Goal: Task Accomplishment & Management: Complete application form

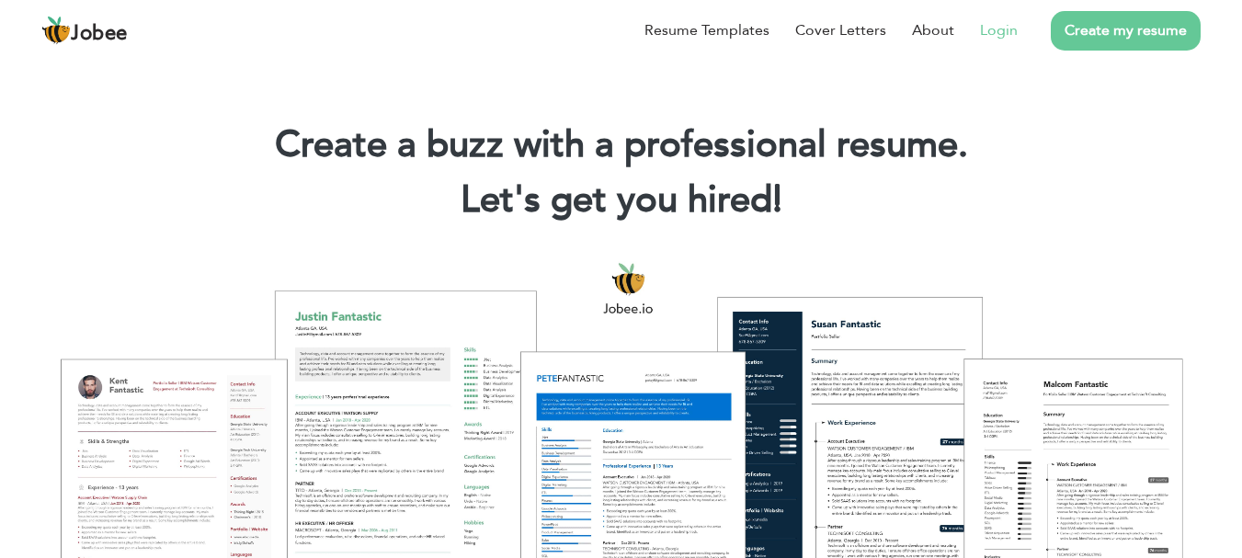
click at [993, 19] on link "Login" at bounding box center [999, 30] width 38 height 22
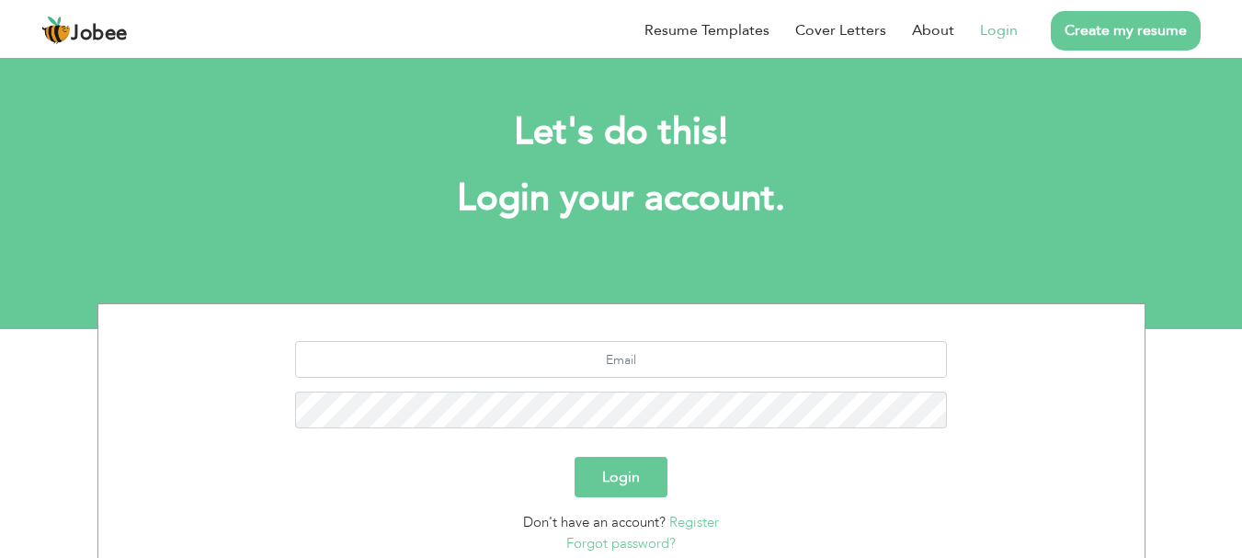
scroll to position [140, 0]
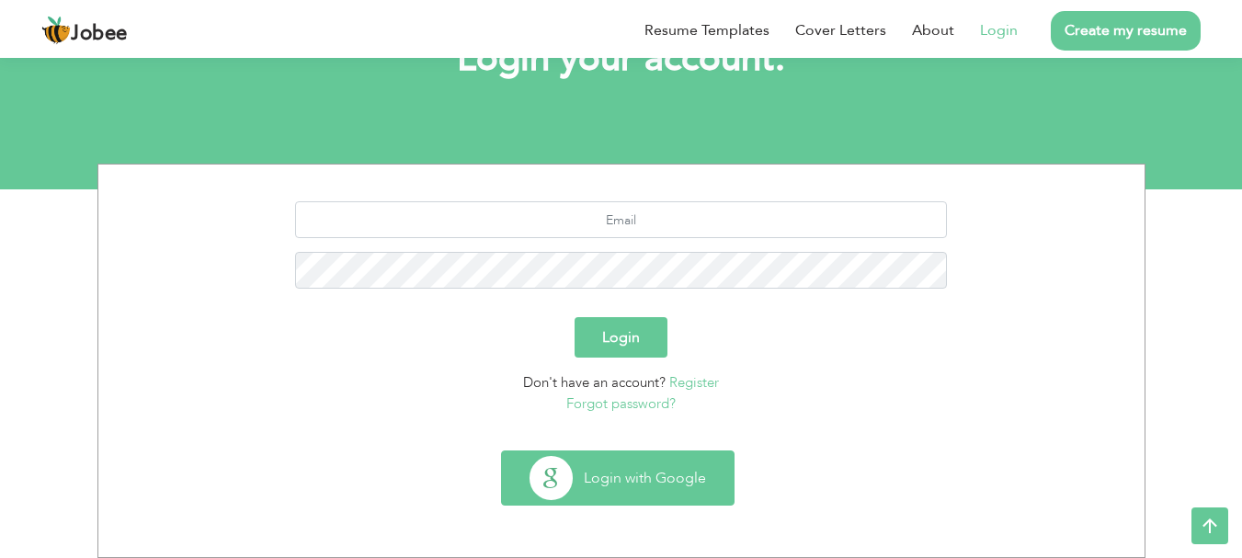
click at [601, 452] on button "Login with Google" at bounding box center [618, 477] width 232 height 53
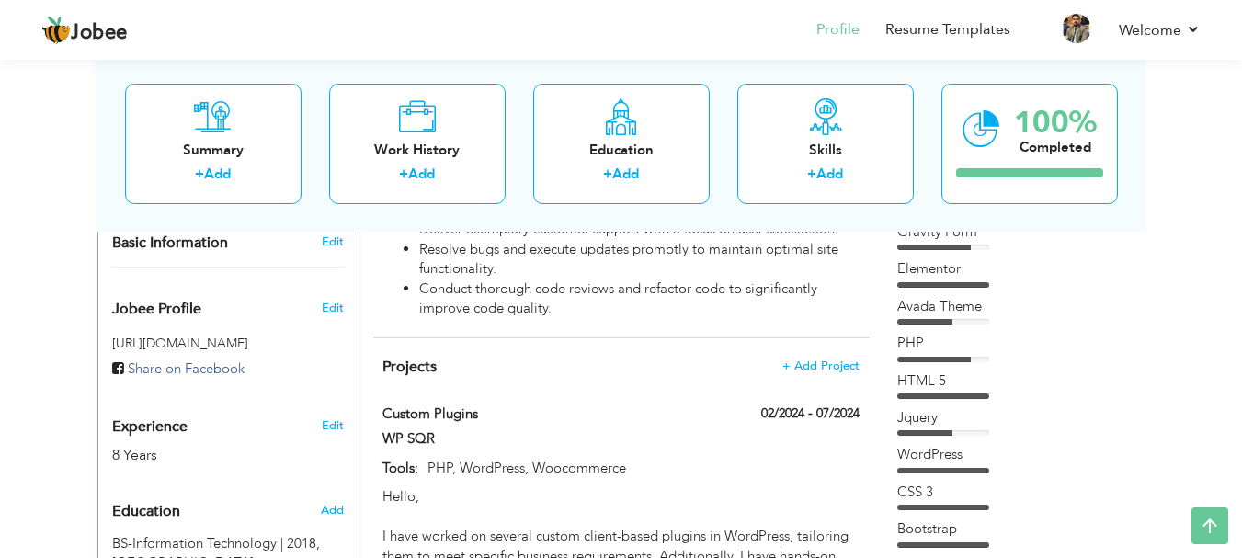
scroll to position [559, 0]
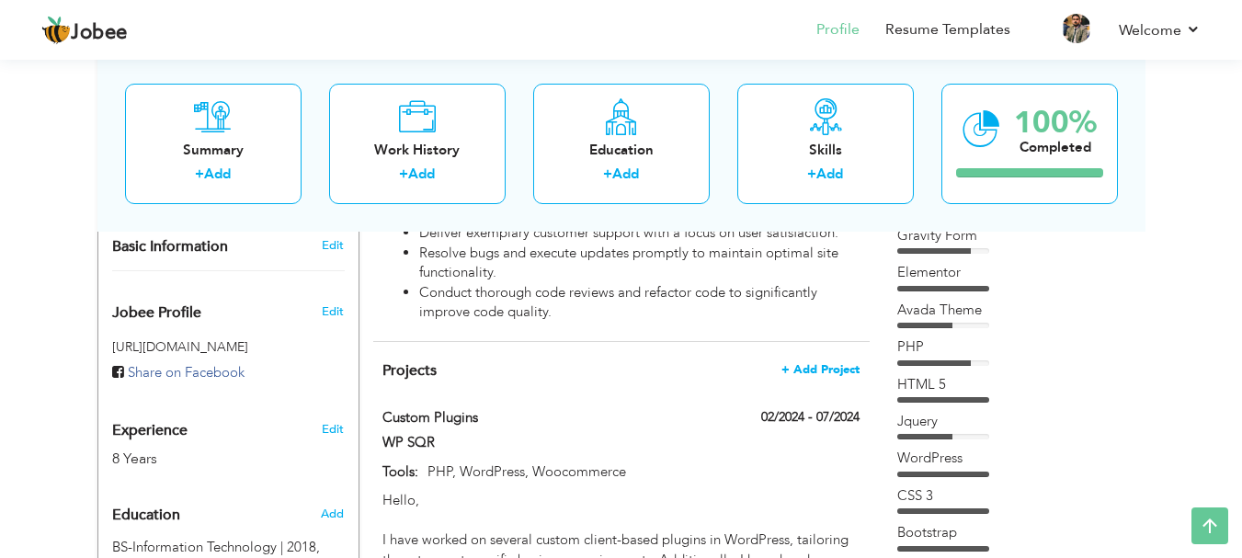
click at [826, 363] on span "+ Add Project" at bounding box center [820, 369] width 78 height 13
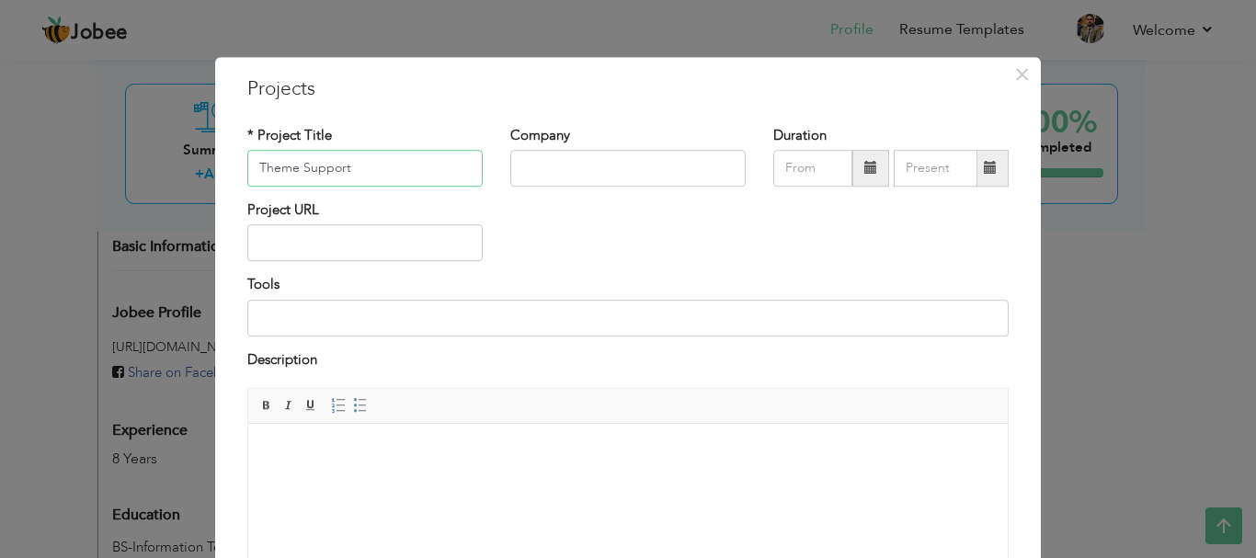
type input "Theme Support"
click at [586, 165] on input "text" at bounding box center [627, 168] width 235 height 37
type input "Wp"
click at [1021, 74] on span "×" at bounding box center [1022, 74] width 16 height 33
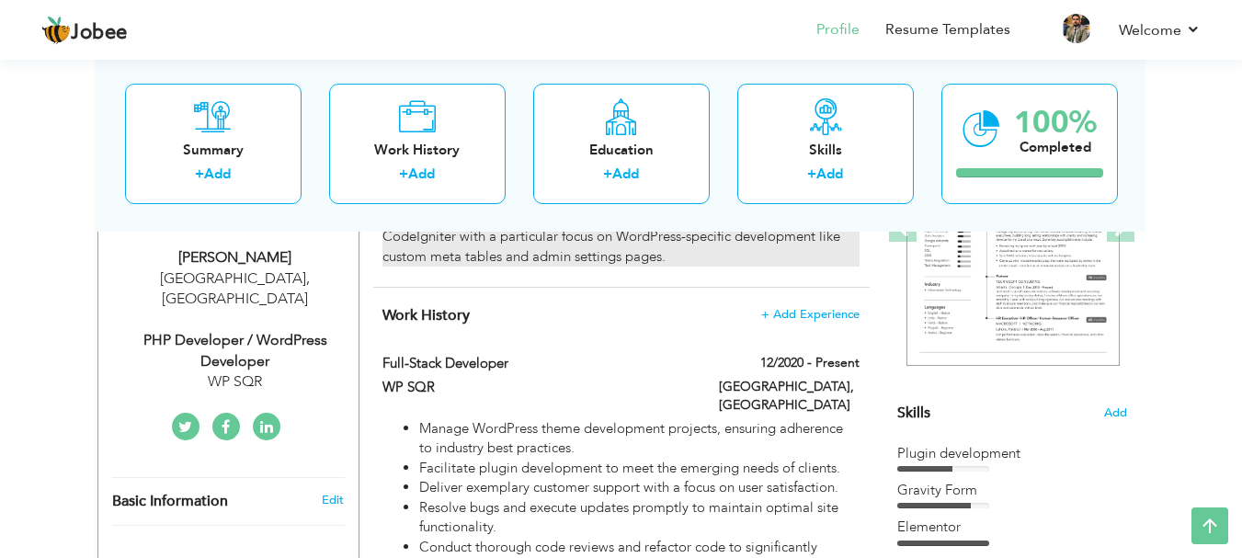
scroll to position [301, 0]
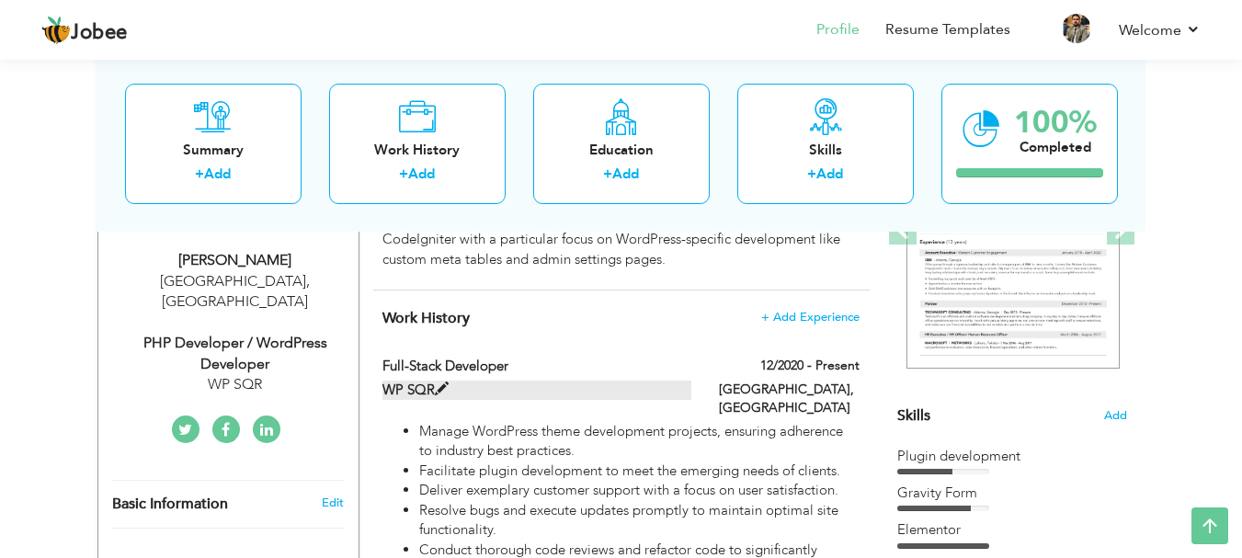
drag, startPoint x: 382, startPoint y: 388, endPoint x: 425, endPoint y: 390, distance: 42.3
click at [425, 390] on label "WP SQR" at bounding box center [536, 390] width 309 height 19
type input "Full-Stack Developer"
type input "WP SQR"
type input "12/2020"
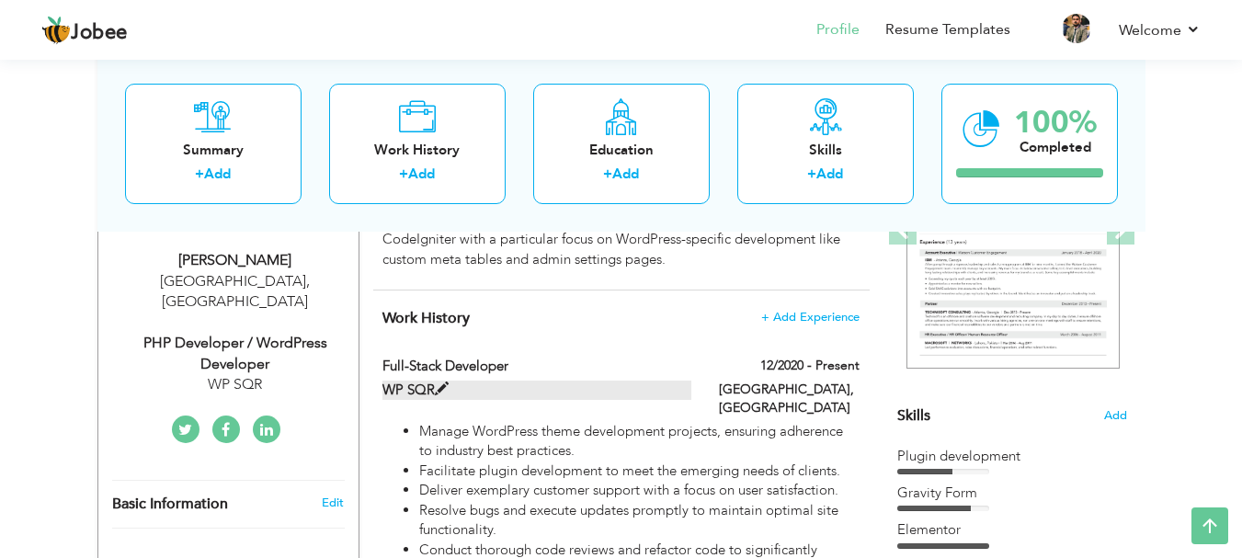
type input "[GEOGRAPHIC_DATA]"
checkbox input "true"
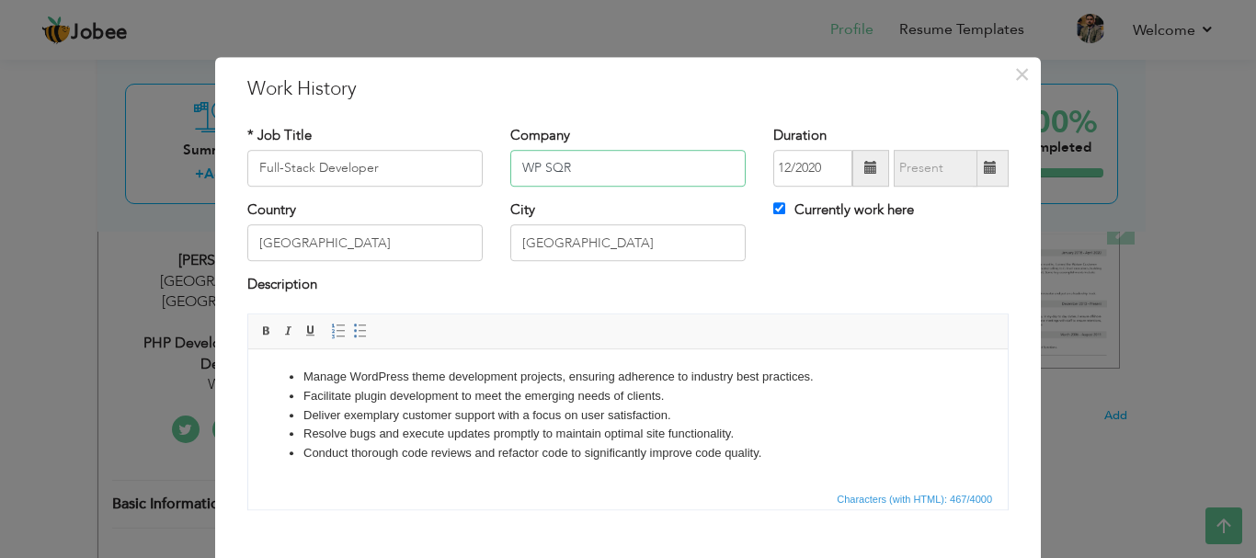
click at [576, 183] on input "WP SQR" at bounding box center [627, 168] width 235 height 37
type input "WP SQR"
click at [996, 70] on div "× Work History * Job Title Full-Stack Developer Company WP SQR Duration 12/2020…" at bounding box center [627, 358] width 825 height 602
click at [1014, 70] on span "×" at bounding box center [1022, 74] width 16 height 33
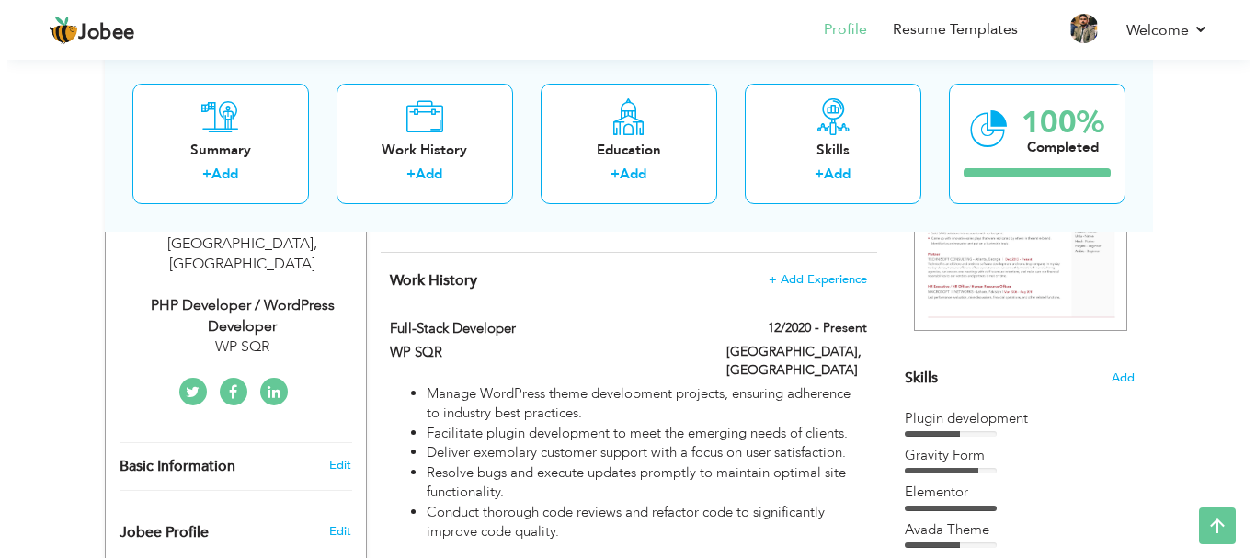
scroll to position [334, 0]
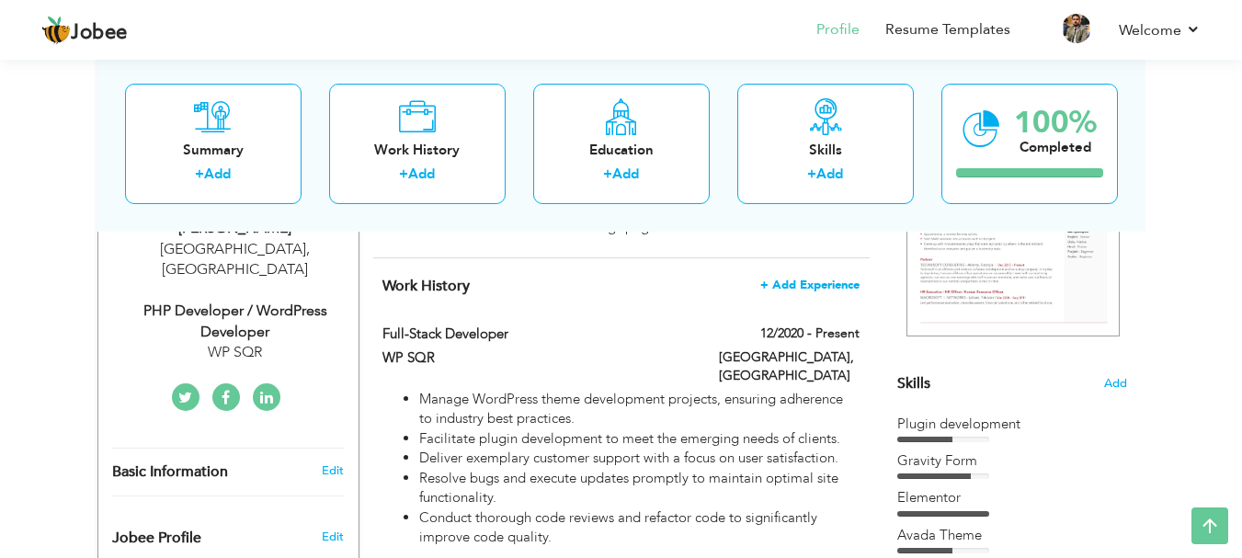
click at [808, 287] on span "+ Add Experience" at bounding box center [809, 285] width 99 height 13
checkbox input "false"
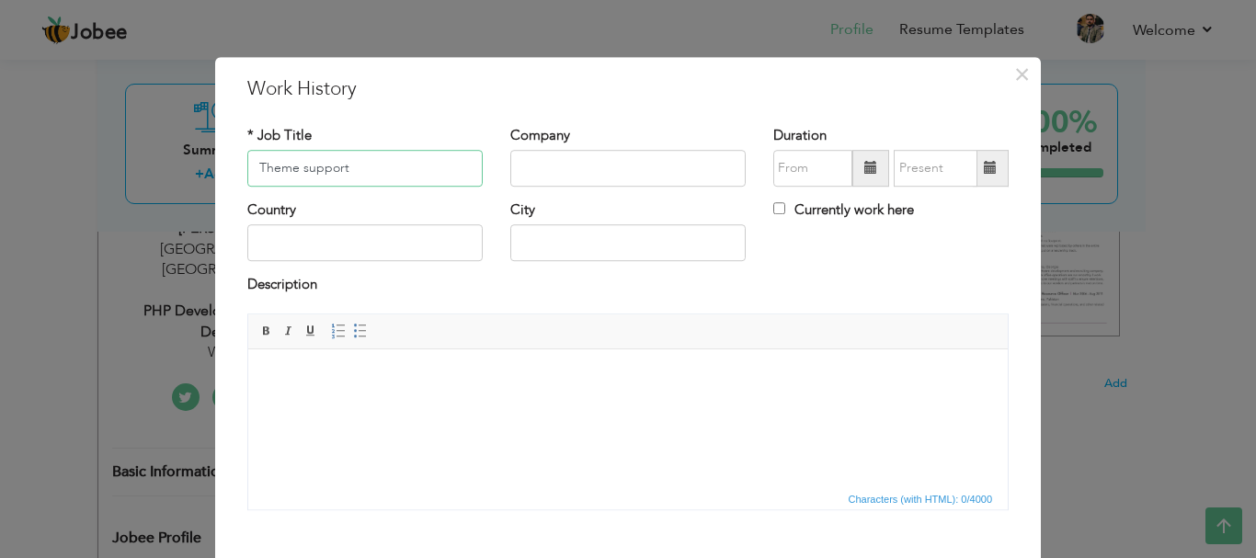
type input "Theme support"
click at [524, 174] on input "text" at bounding box center [627, 168] width 235 height 37
paste input "WP SQR"
type input "WP SQR"
click at [773, 180] on input "text" at bounding box center [812, 168] width 79 height 37
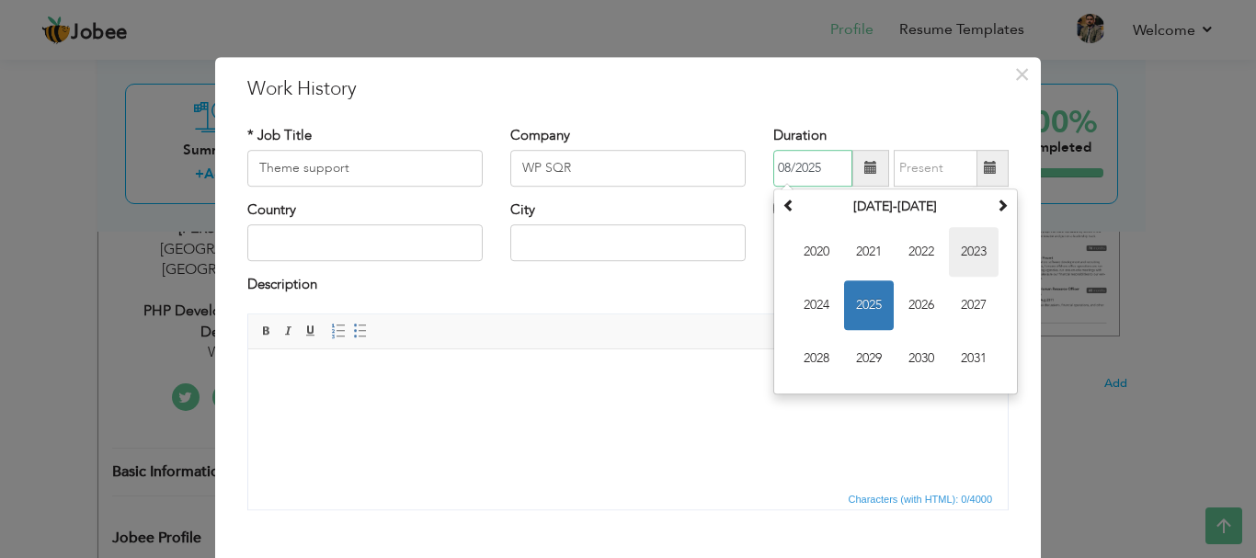
click at [966, 244] on span "2023" at bounding box center [974, 252] width 50 height 50
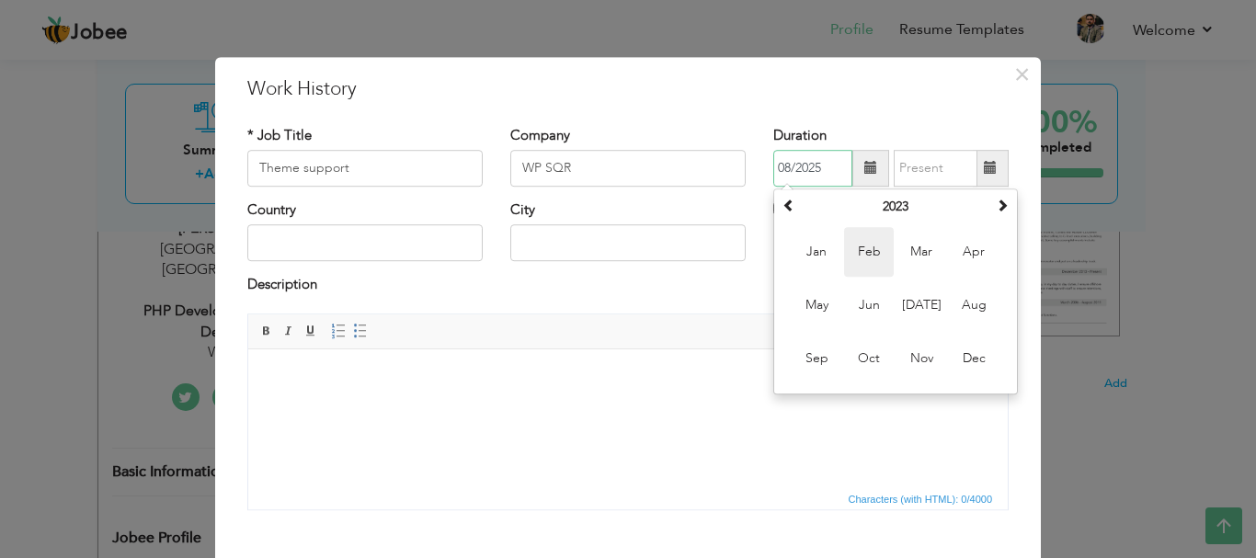
click at [868, 234] on span "Feb" at bounding box center [869, 252] width 50 height 50
type input "02/2023"
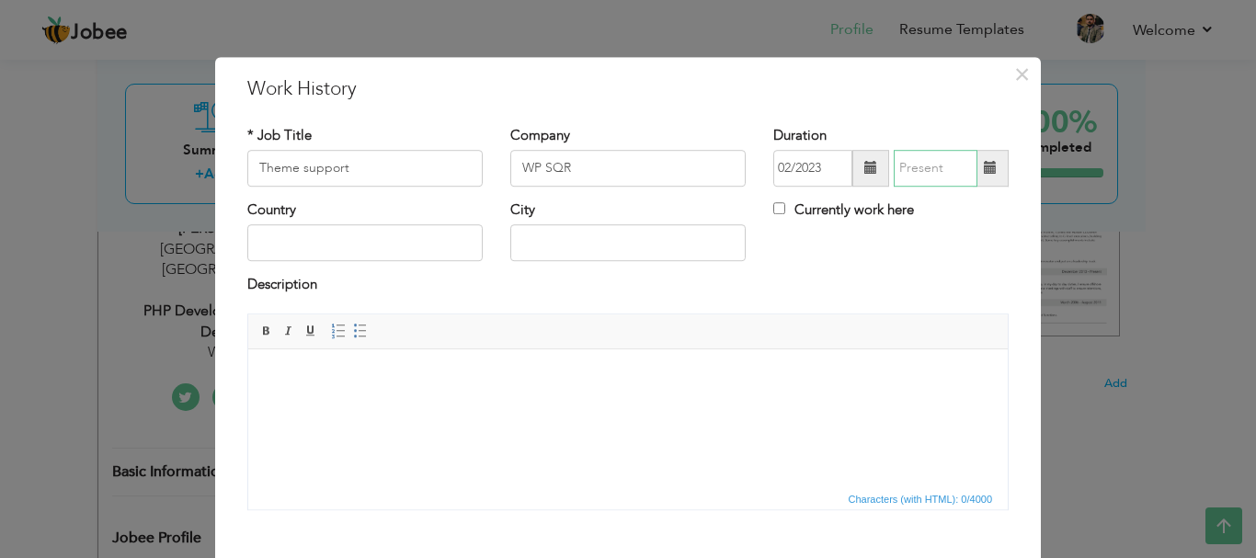
click at [928, 180] on input "text" at bounding box center [935, 168] width 84 height 37
type input "08/2025"
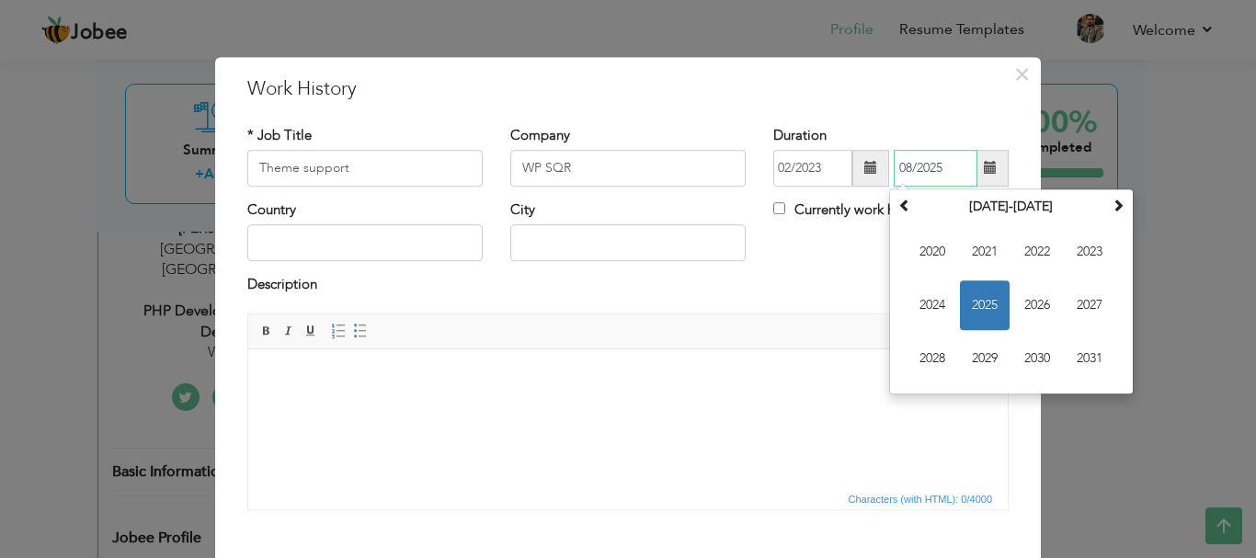
click at [986, 294] on span "2025" at bounding box center [985, 305] width 50 height 50
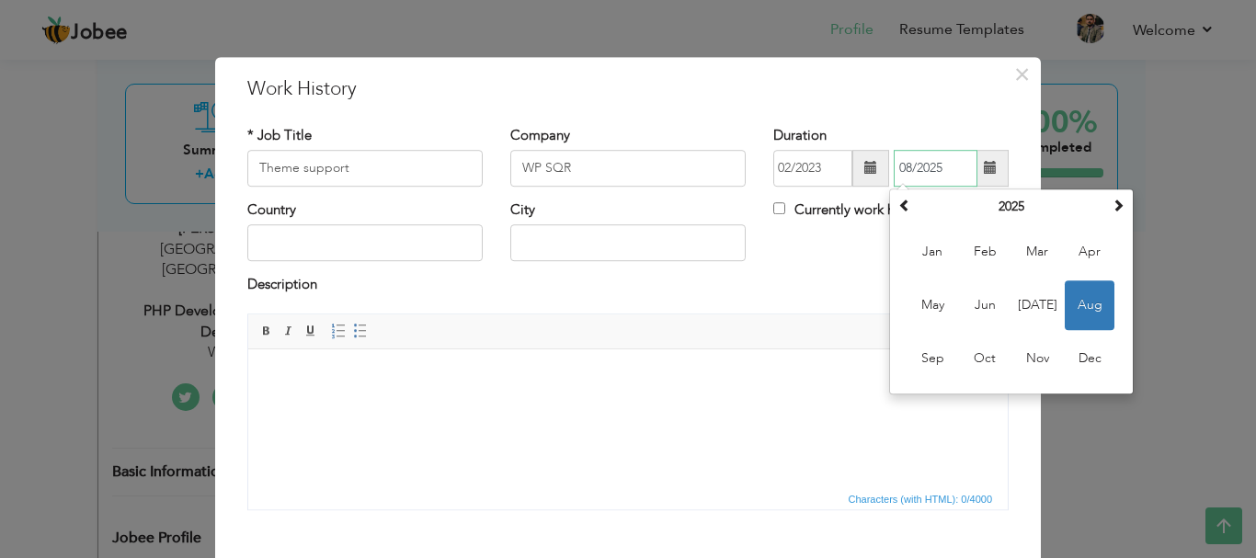
click at [947, 167] on input "08/2025" at bounding box center [935, 168] width 84 height 37
click at [1068, 303] on span "Aug" at bounding box center [1089, 305] width 50 height 50
type input "08/2025"
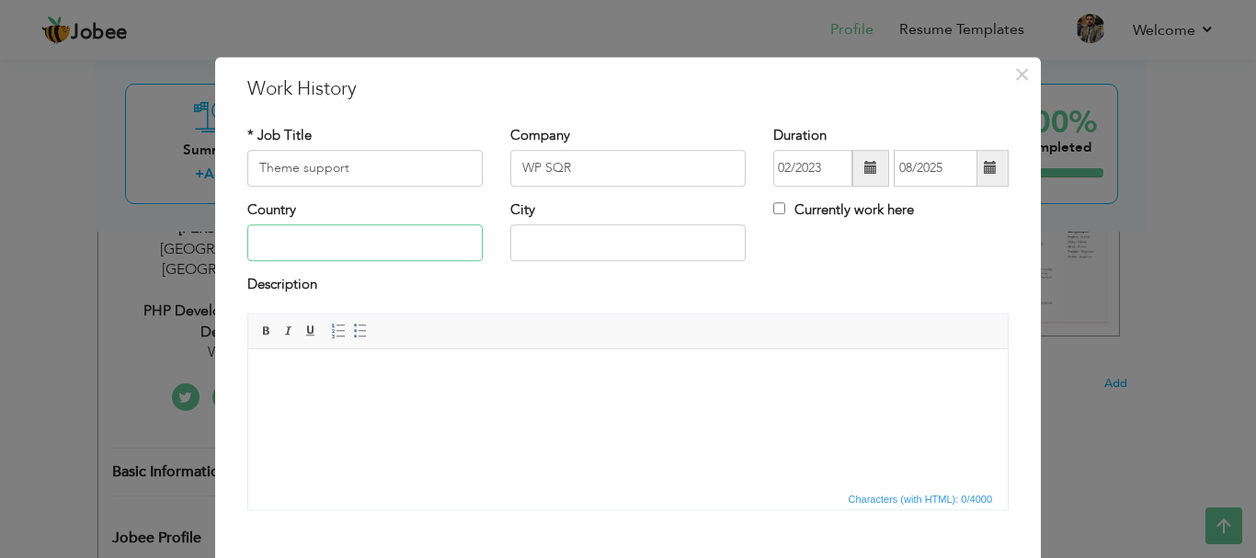
click at [306, 245] on input "text" at bounding box center [364, 243] width 235 height 37
click at [535, 236] on input "text" at bounding box center [627, 243] width 235 height 37
click at [371, 241] on input "Pakista" at bounding box center [364, 243] width 235 height 37
type input "[GEOGRAPHIC_DATA]"
click at [579, 377] on body at bounding box center [628, 376] width 722 height 19
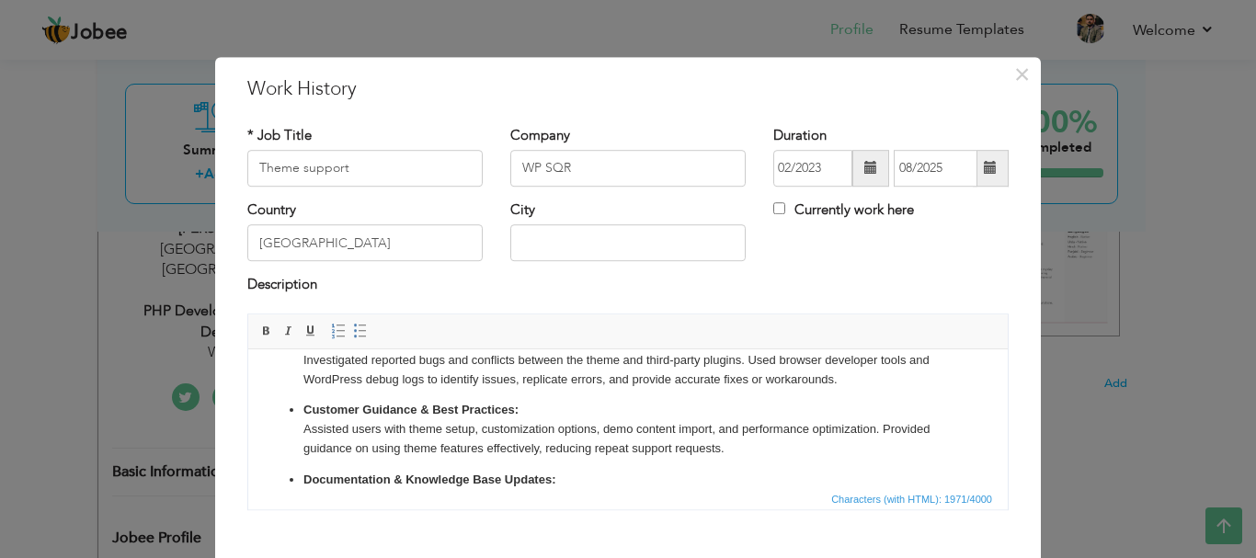
scroll to position [0, 0]
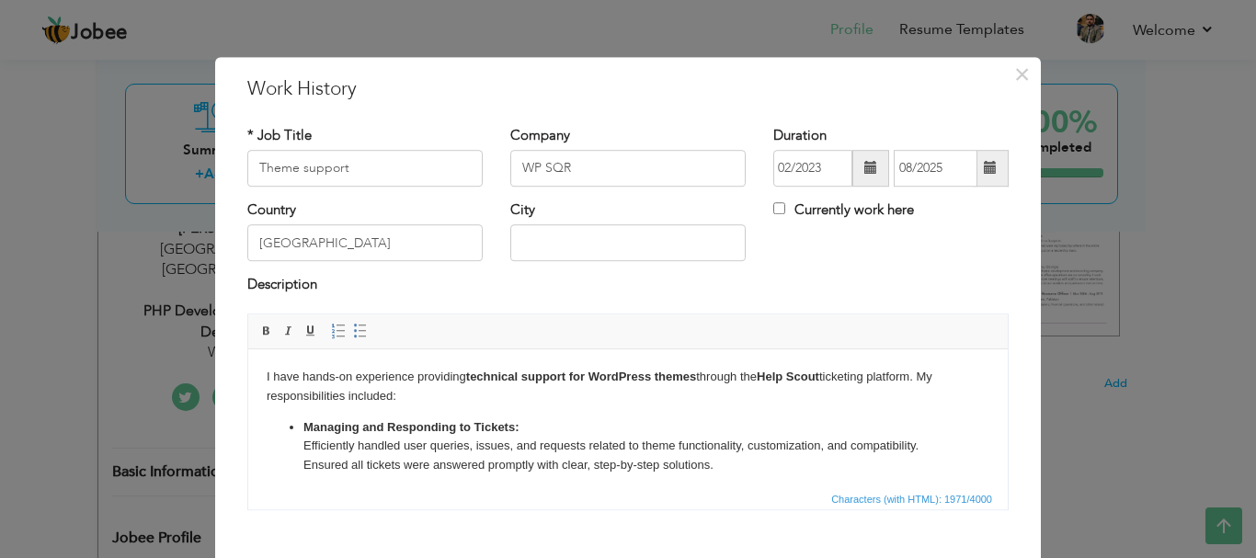
drag, startPoint x: 461, startPoint y: 459, endPoint x: 251, endPoint y: 340, distance: 240.8
click at [259, 328] on span at bounding box center [266, 331] width 15 height 15
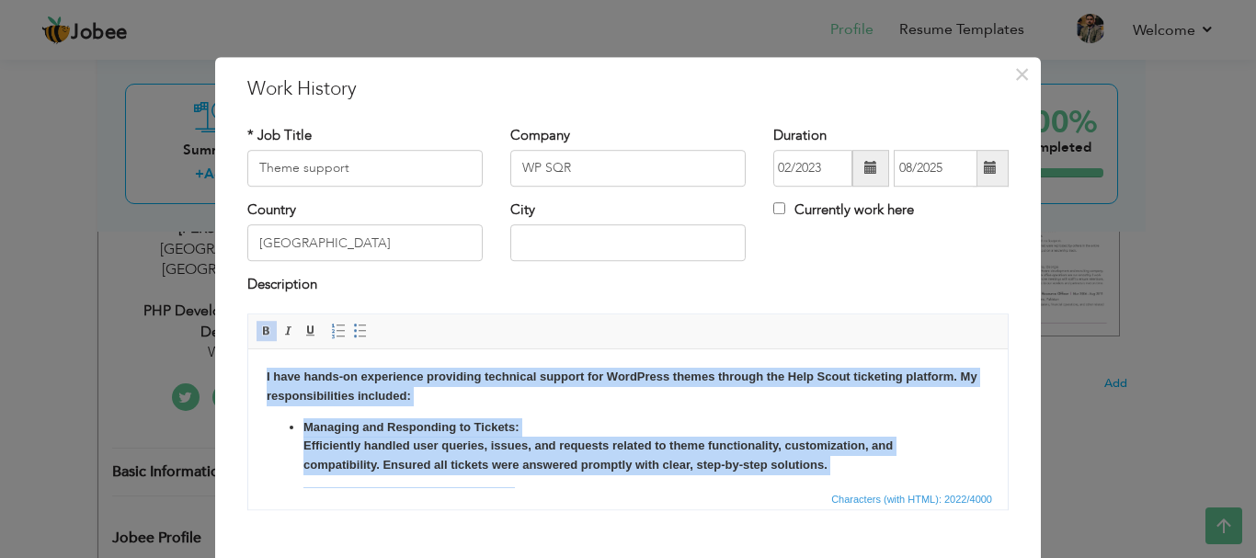
click at [347, 402] on p "I have hands-on experience providing technical support for WordPress themes thr…" at bounding box center [628, 386] width 722 height 39
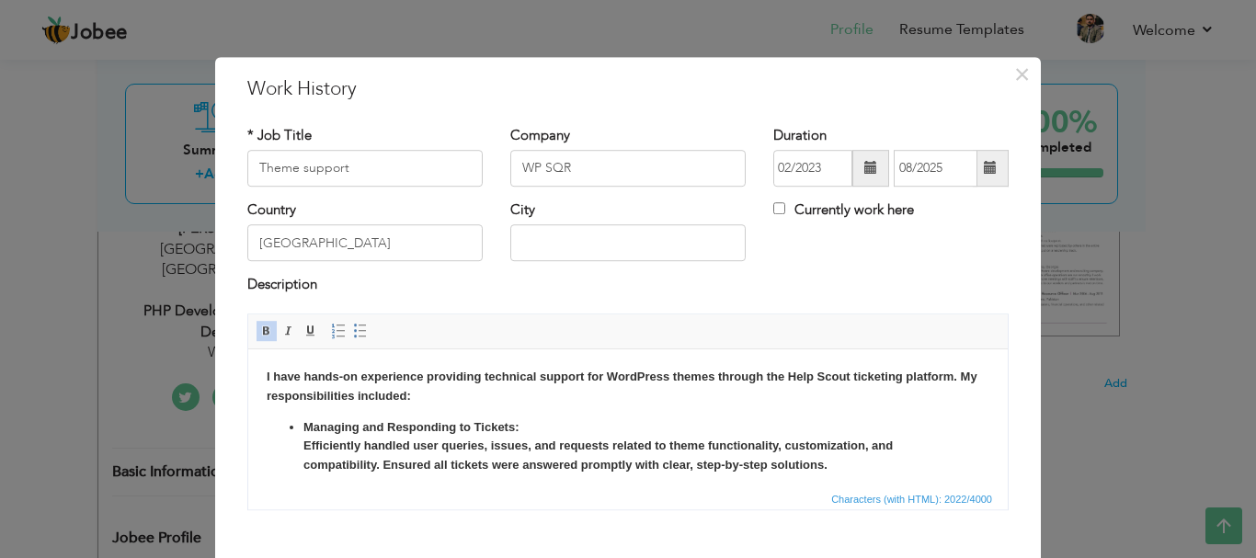
click at [347, 402] on p "I have hands-on experience providing technical support for WordPress themes thr…" at bounding box center [628, 386] width 722 height 39
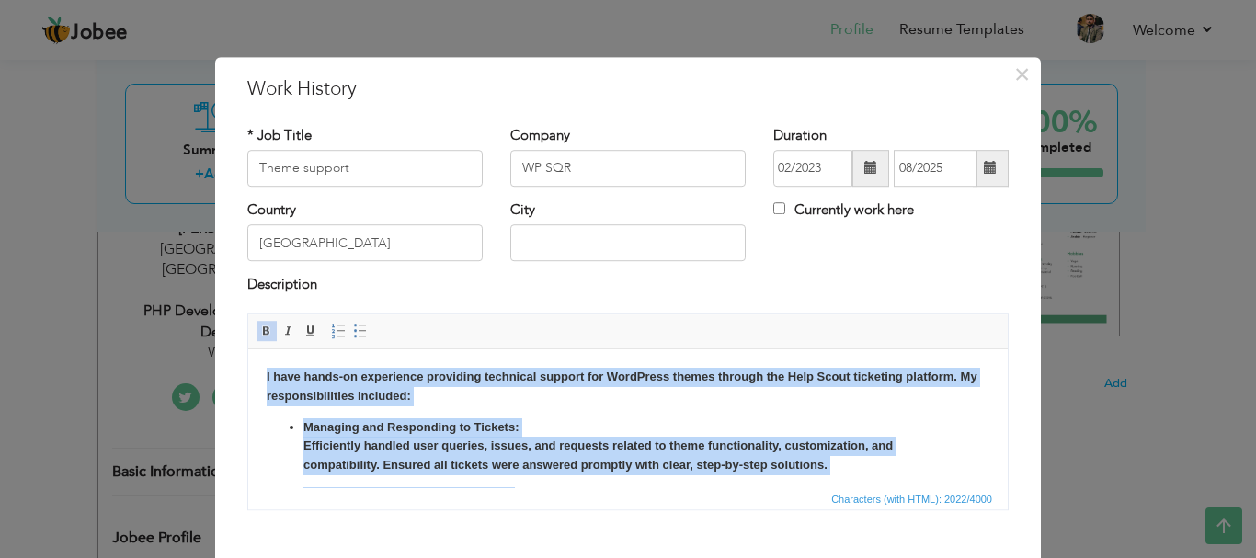
click at [261, 331] on span at bounding box center [266, 331] width 15 height 15
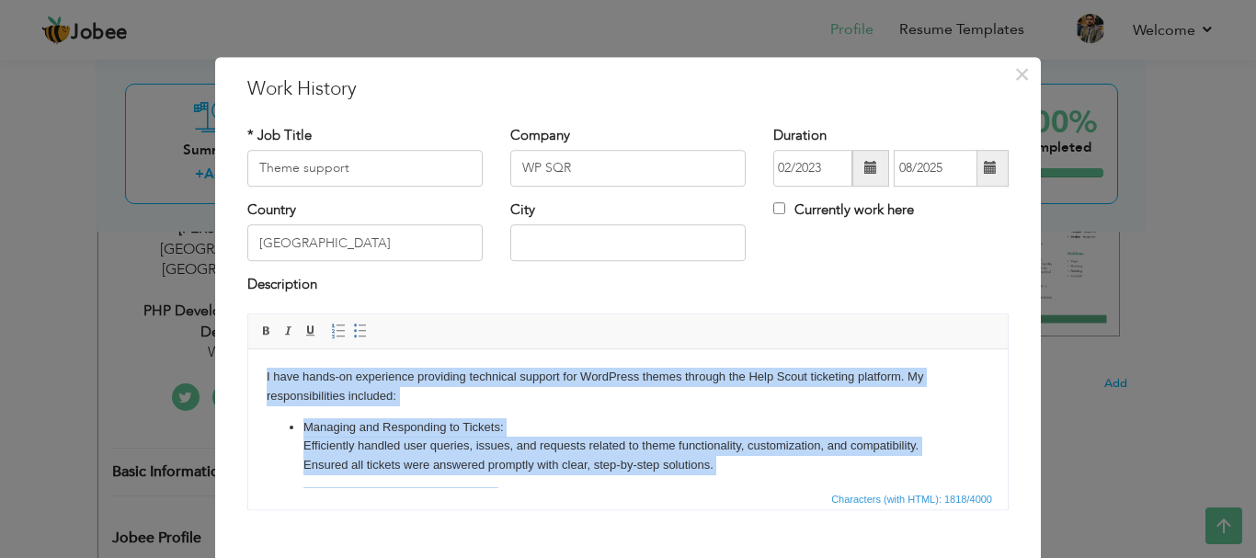
click at [339, 370] on p "I have hands-on experience providing technical support for WordPress themes thr…" at bounding box center [628, 386] width 722 height 39
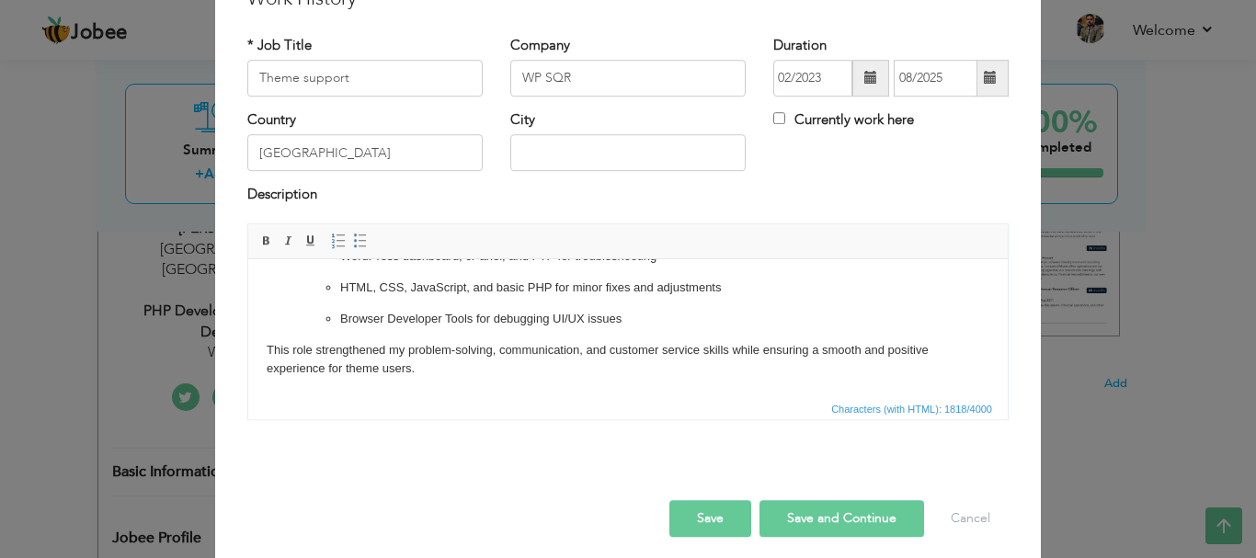
scroll to position [101, 0]
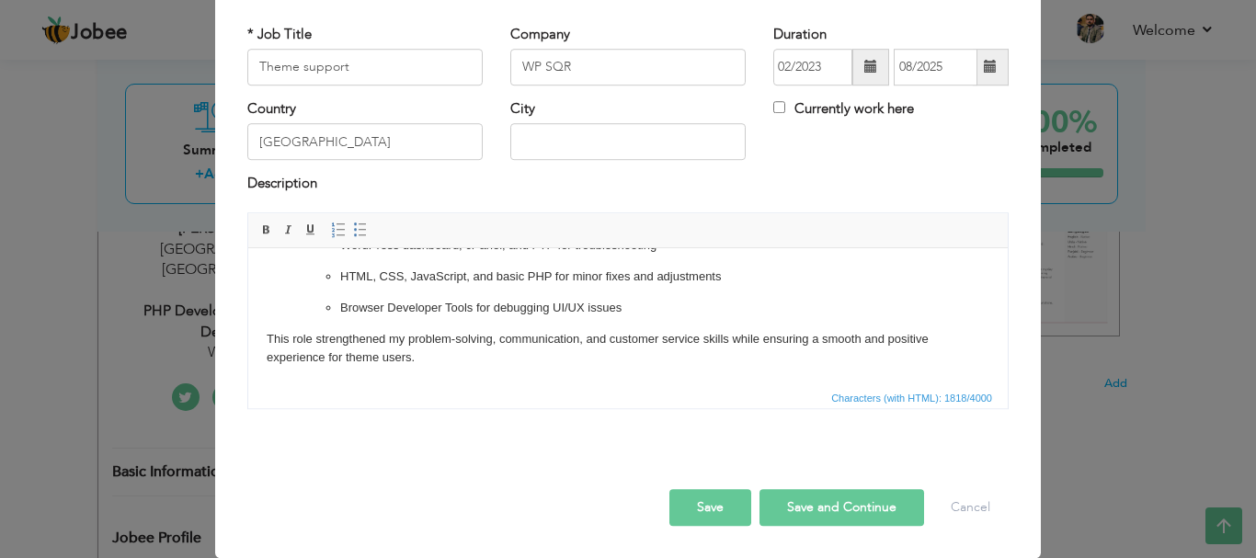
click at [710, 509] on button "Save" at bounding box center [710, 507] width 82 height 37
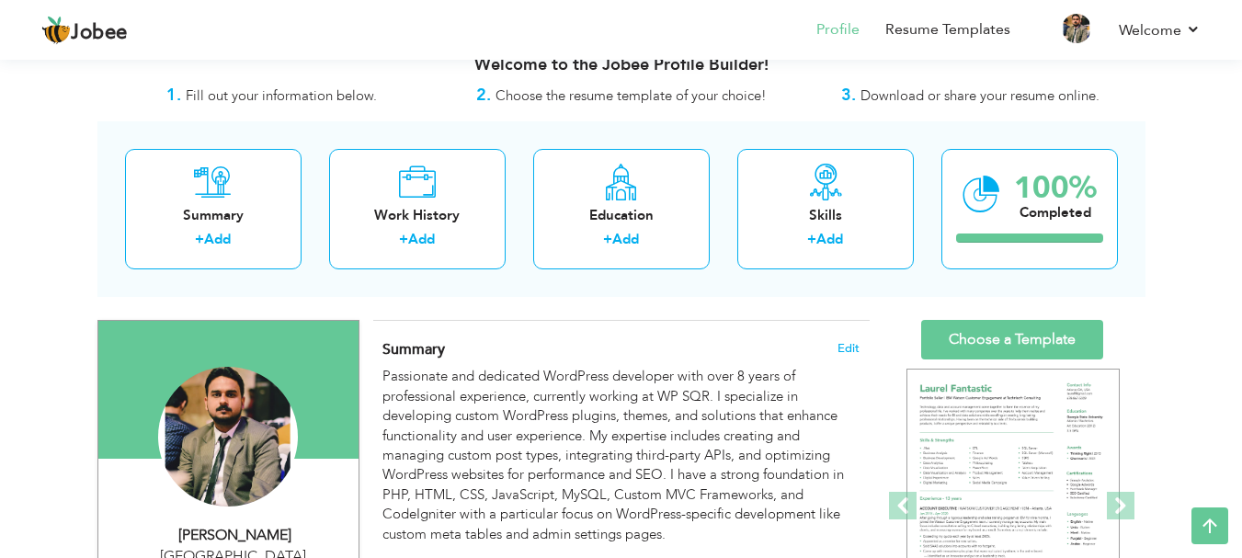
scroll to position [0, 0]
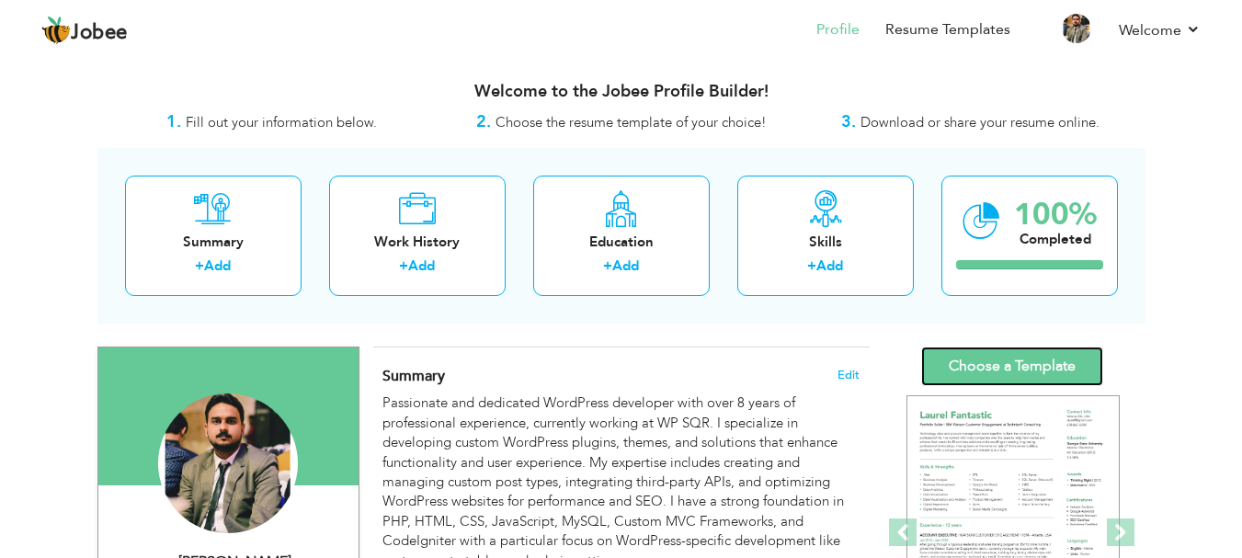
click at [987, 349] on link "Choose a Template" at bounding box center [1012, 367] width 182 height 40
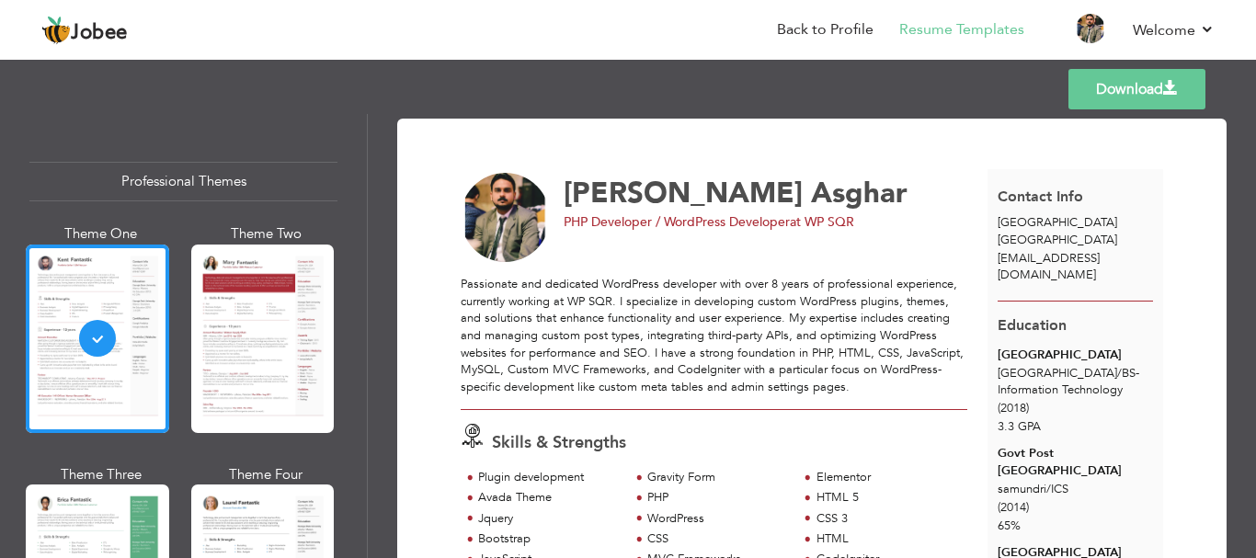
click at [1089, 98] on link "Download" at bounding box center [1136, 89] width 137 height 40
